Goal: Task Accomplishment & Management: Complete application form

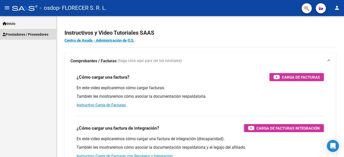
click at [38, 34] on span "Prestadores / Proveedores" at bounding box center [26, 35] width 46 height 6
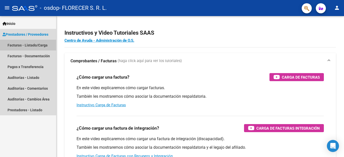
click at [34, 43] on link "Facturas - Listado/Carga" at bounding box center [28, 45] width 56 height 11
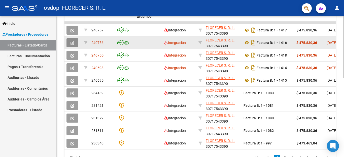
click at [74, 43] on icon "button" at bounding box center [73, 43] width 4 height 4
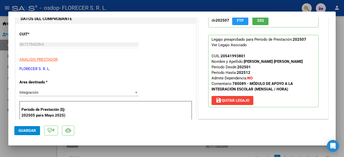
scroll to position [50, 0]
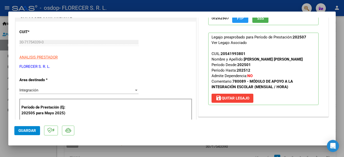
click at [1, 132] on div at bounding box center [172, 78] width 344 height 157
type input "$ 0,00"
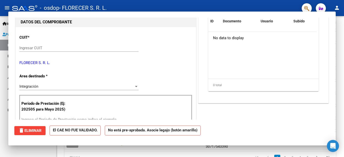
scroll to position [56, 0]
